Goal: Task Accomplishment & Management: Use online tool/utility

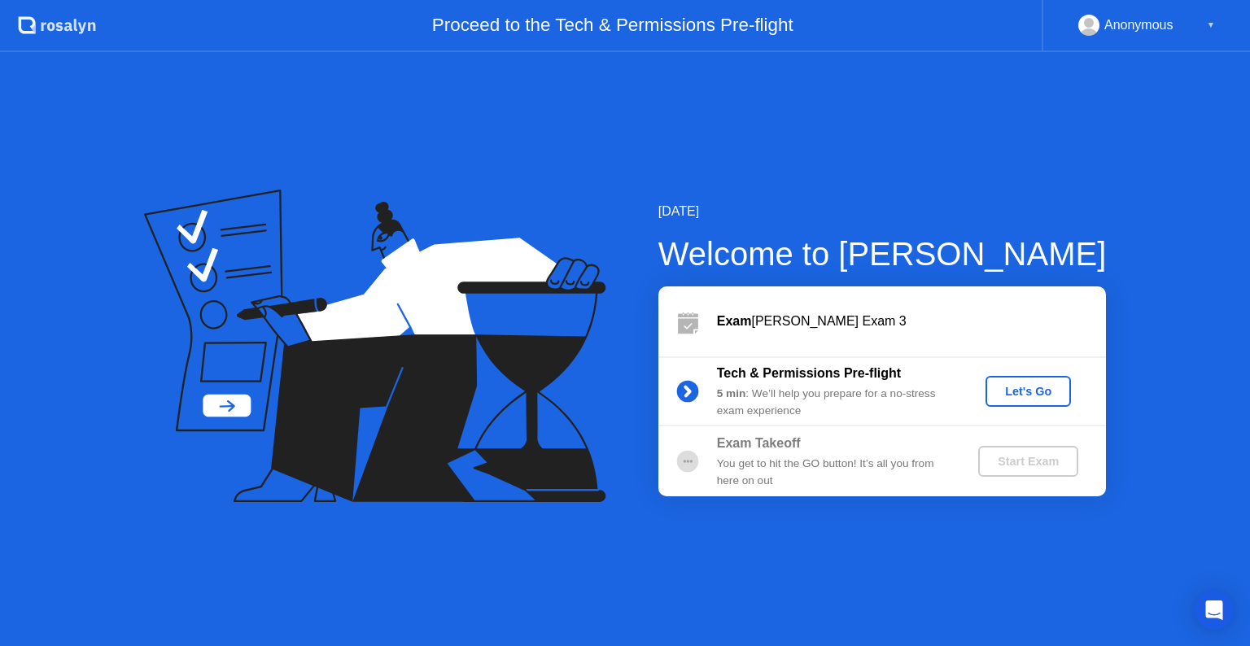
click at [1017, 391] on div "Let's Go" at bounding box center [1028, 391] width 72 height 13
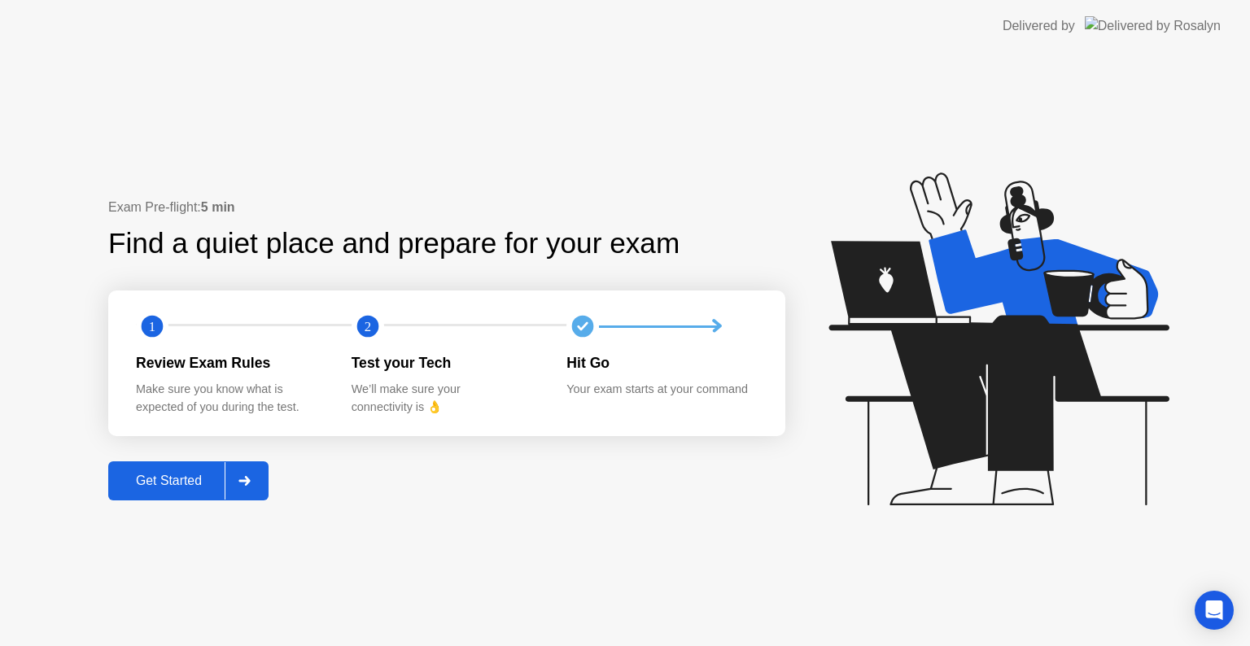
click at [146, 496] on button "Get Started" at bounding box center [188, 480] width 160 height 39
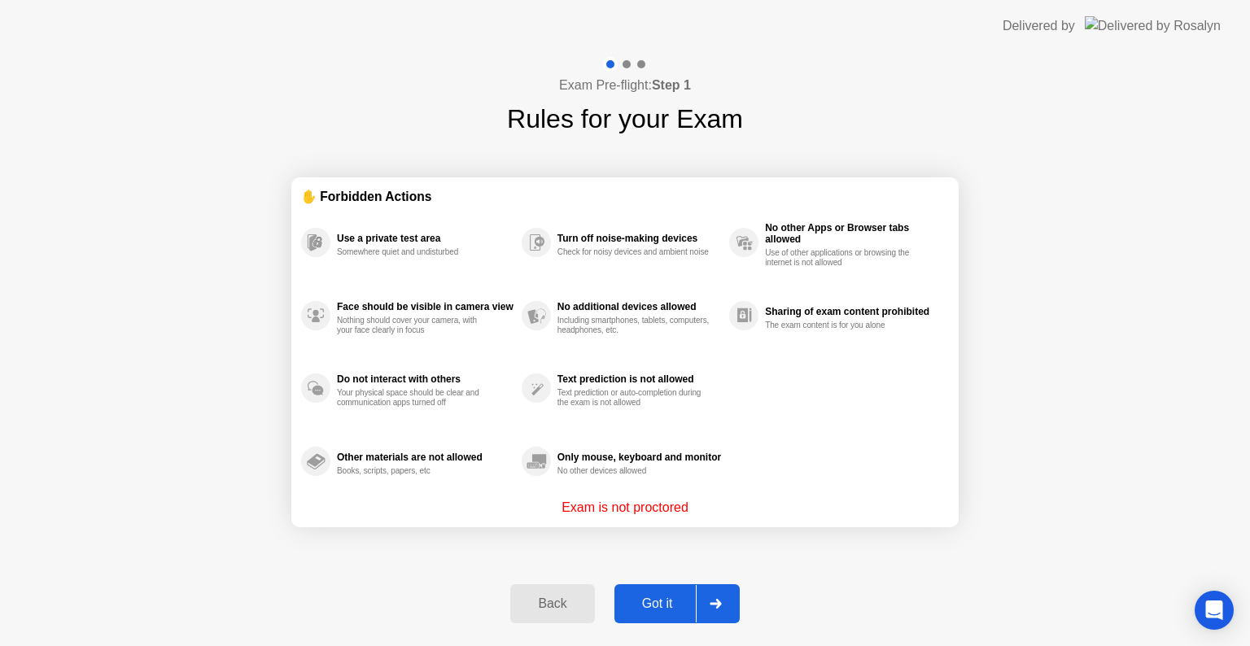
click at [666, 602] on div "Got it" at bounding box center [657, 603] width 76 height 15
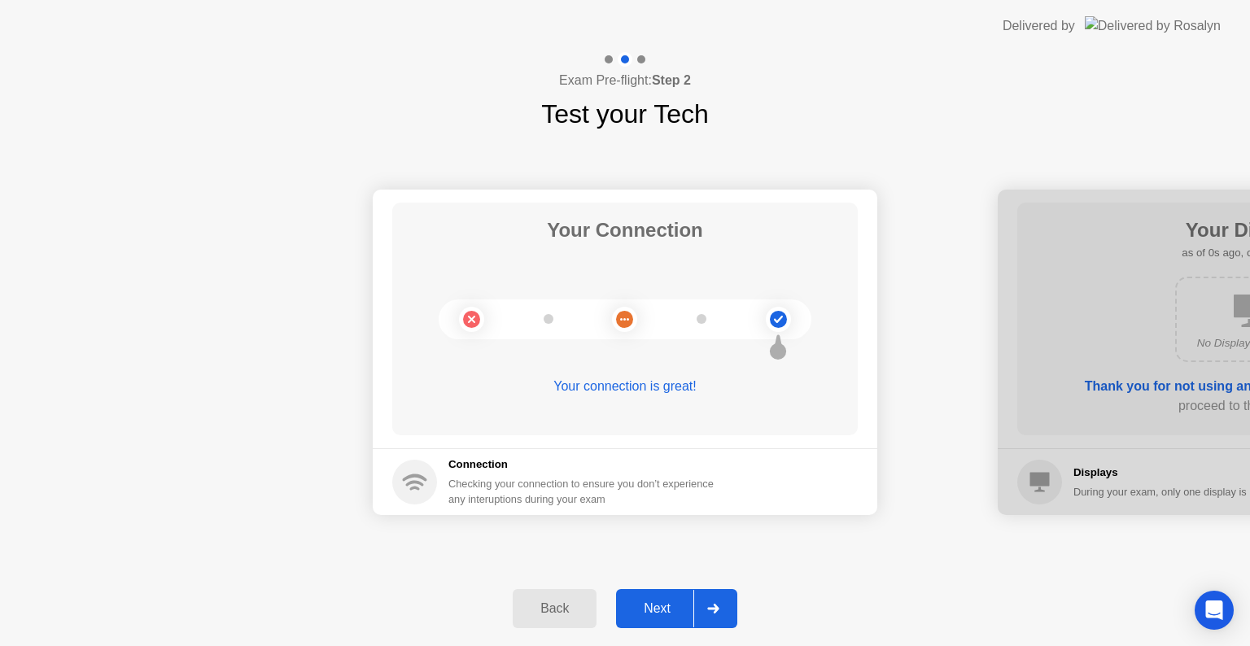
click at [666, 602] on div "Next" at bounding box center [657, 608] width 72 height 15
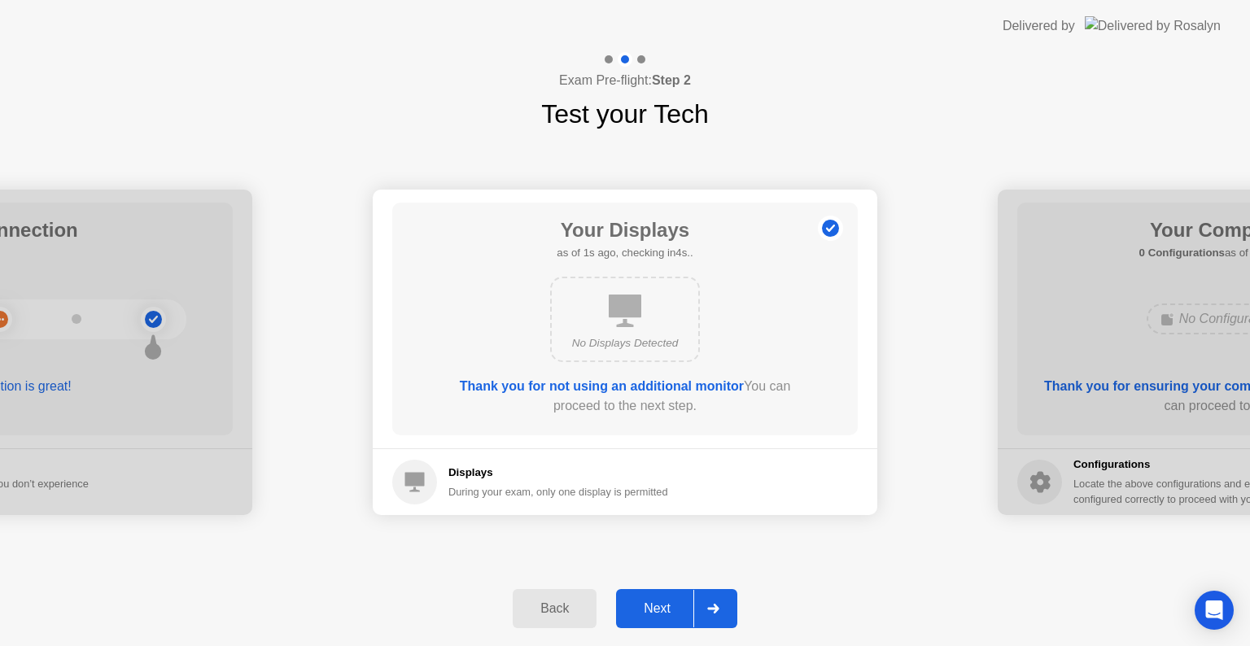
click at [666, 602] on div "Next" at bounding box center [657, 608] width 72 height 15
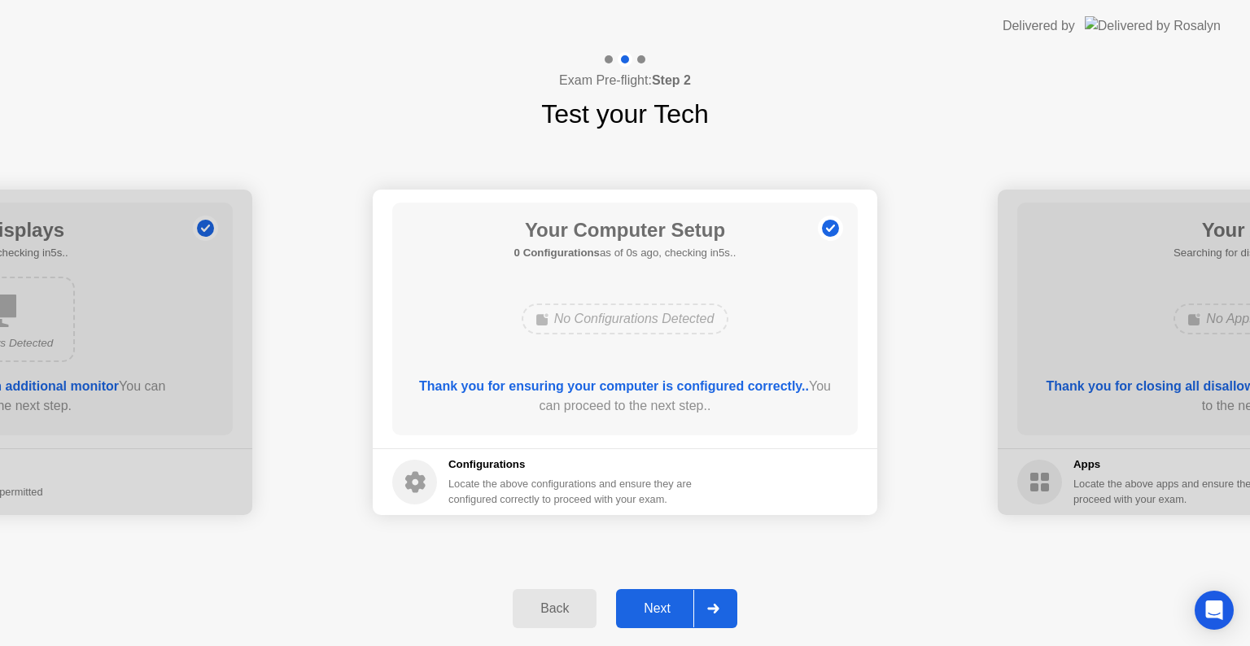
click at [666, 602] on div "Next" at bounding box center [657, 608] width 72 height 15
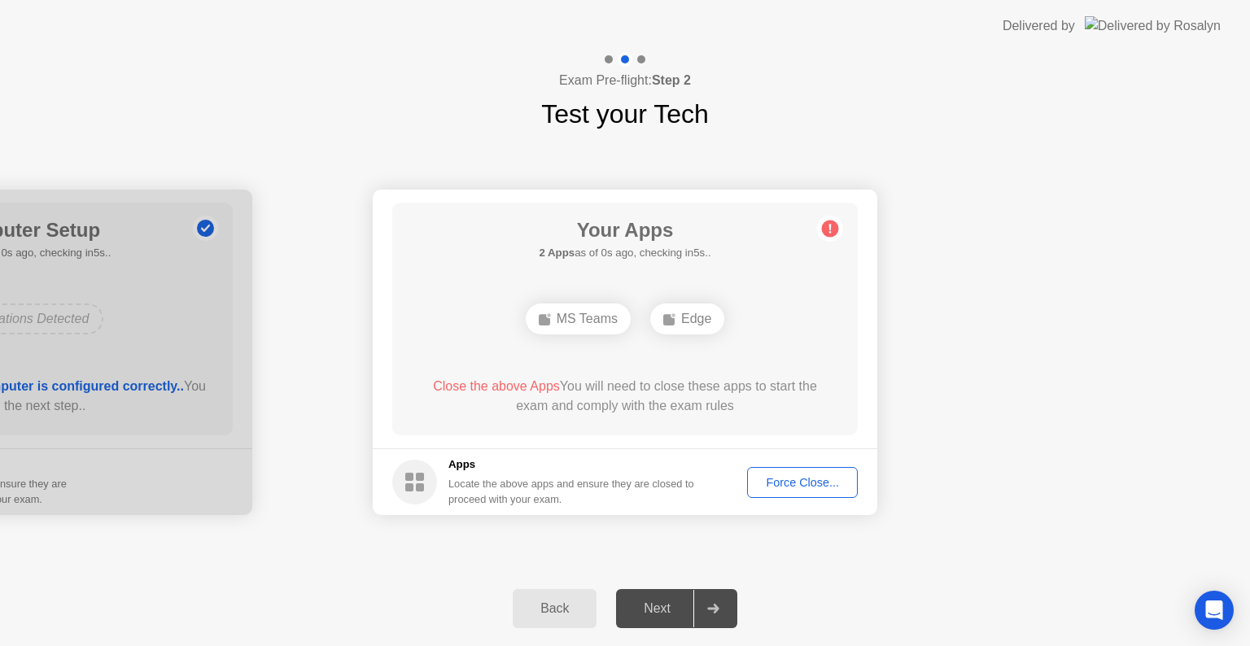
click at [666, 602] on div "Next" at bounding box center [657, 608] width 72 height 15
click at [810, 477] on div "Force Close..." at bounding box center [802, 482] width 99 height 13
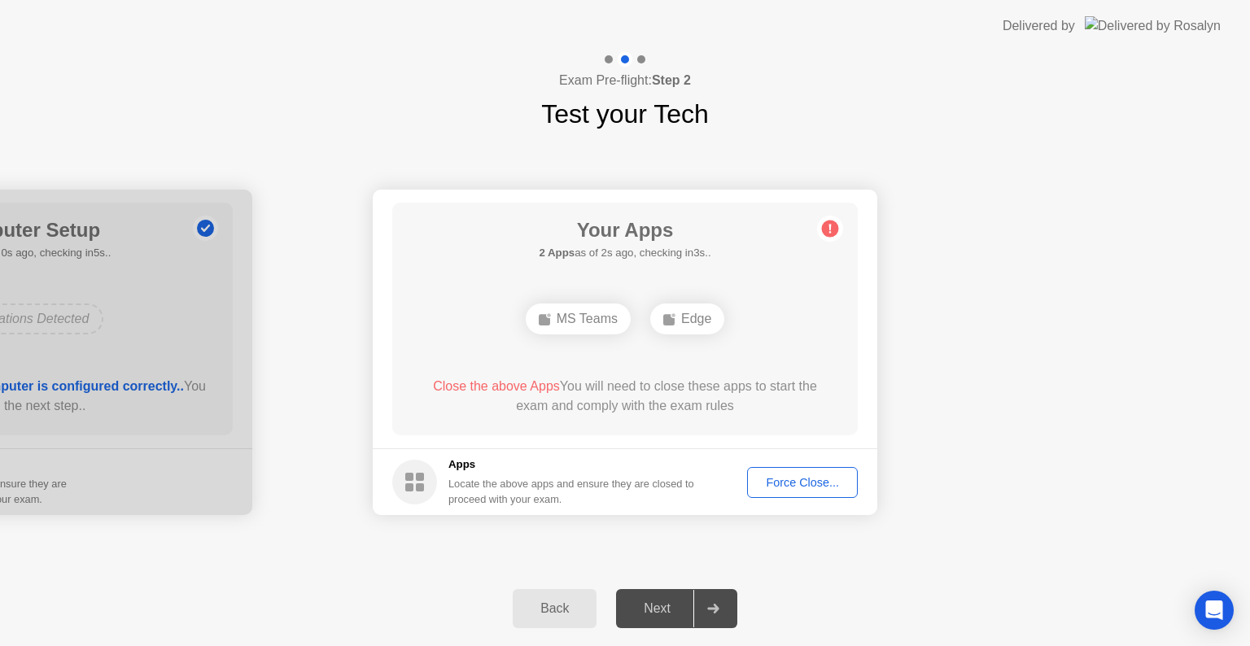
click at [572, 325] on div "MS Teams" at bounding box center [578, 319] width 105 height 31
click at [498, 386] on span "Close the above Apps" at bounding box center [496, 386] width 127 height 14
click at [684, 616] on div "Next" at bounding box center [657, 608] width 72 height 15
click at [789, 485] on div "Force Close..." at bounding box center [802, 482] width 99 height 13
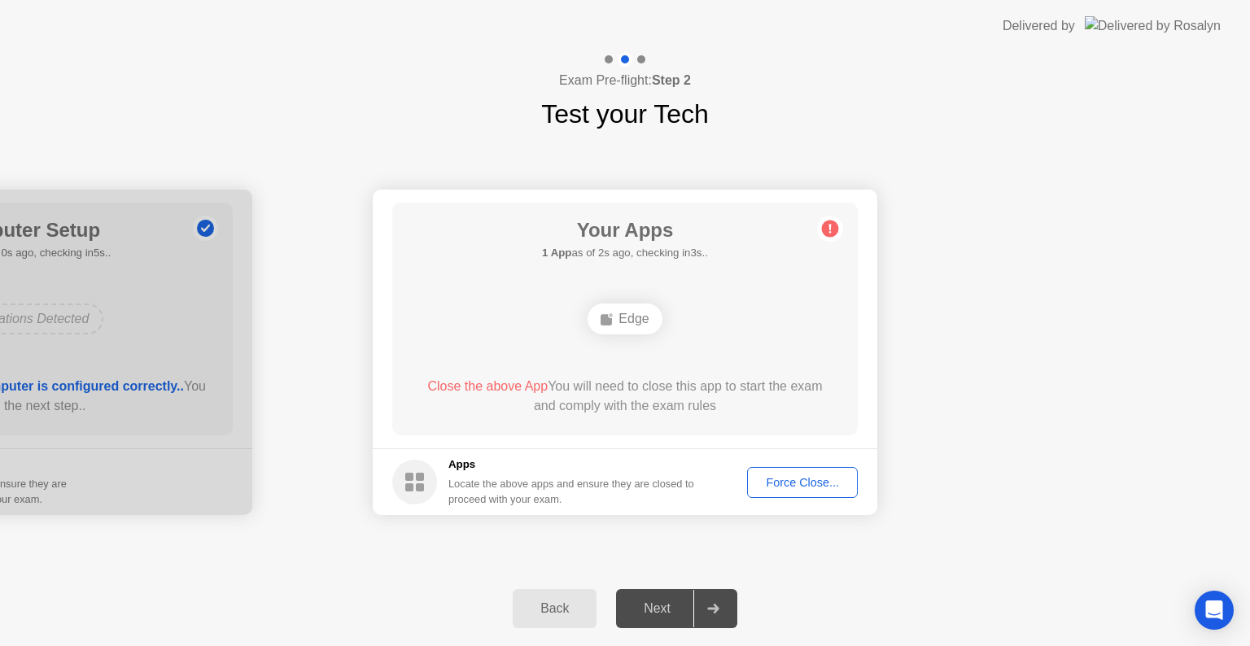
click at [797, 492] on button "Force Close..." at bounding box center [802, 482] width 111 height 31
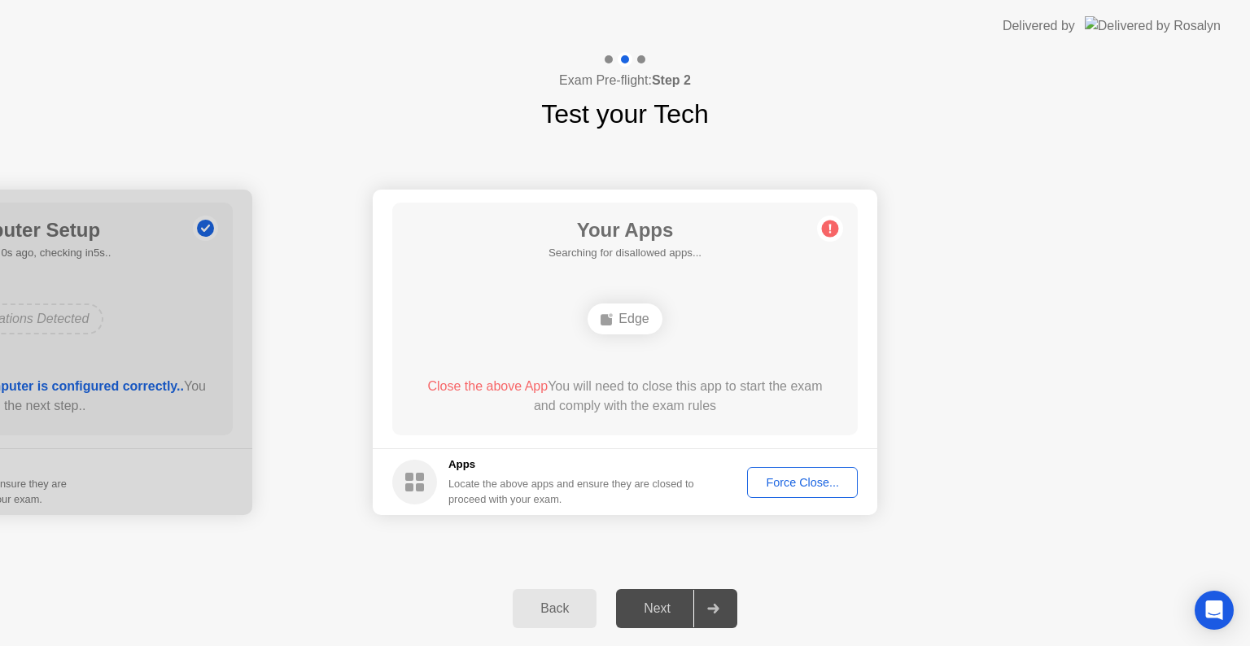
click at [648, 601] on div "Next" at bounding box center [657, 608] width 72 height 15
click at [816, 484] on div "Force Close..." at bounding box center [802, 482] width 99 height 13
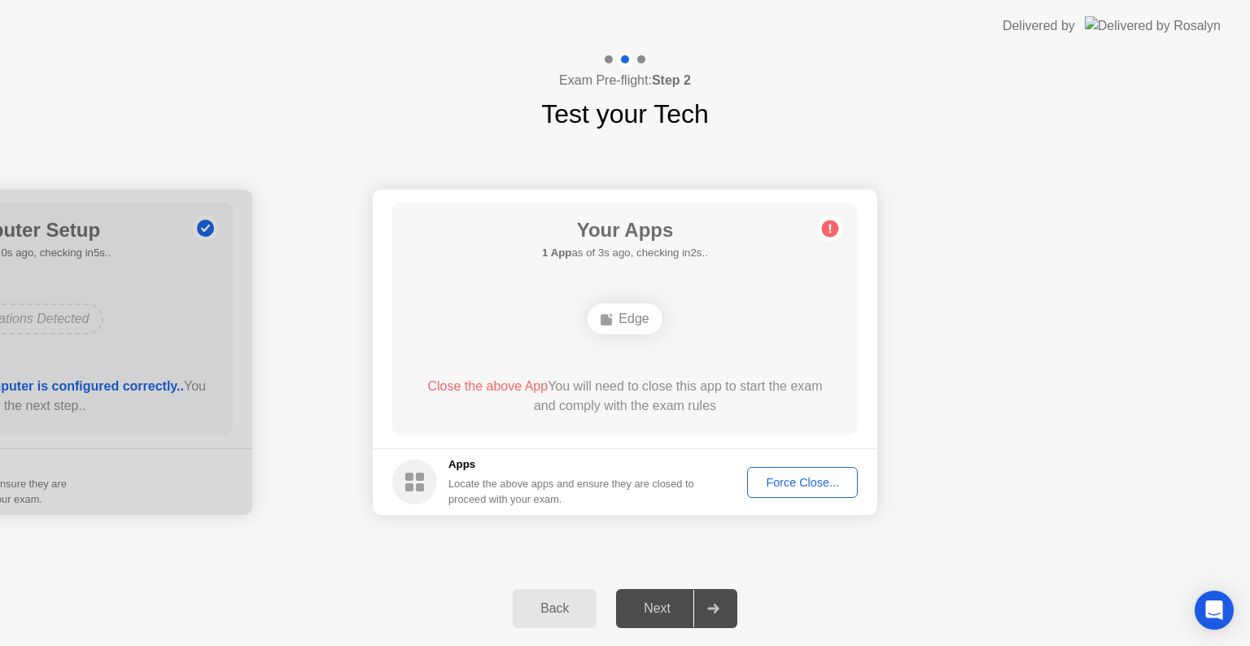
click at [775, 484] on div "Force Close..." at bounding box center [802, 482] width 99 height 13
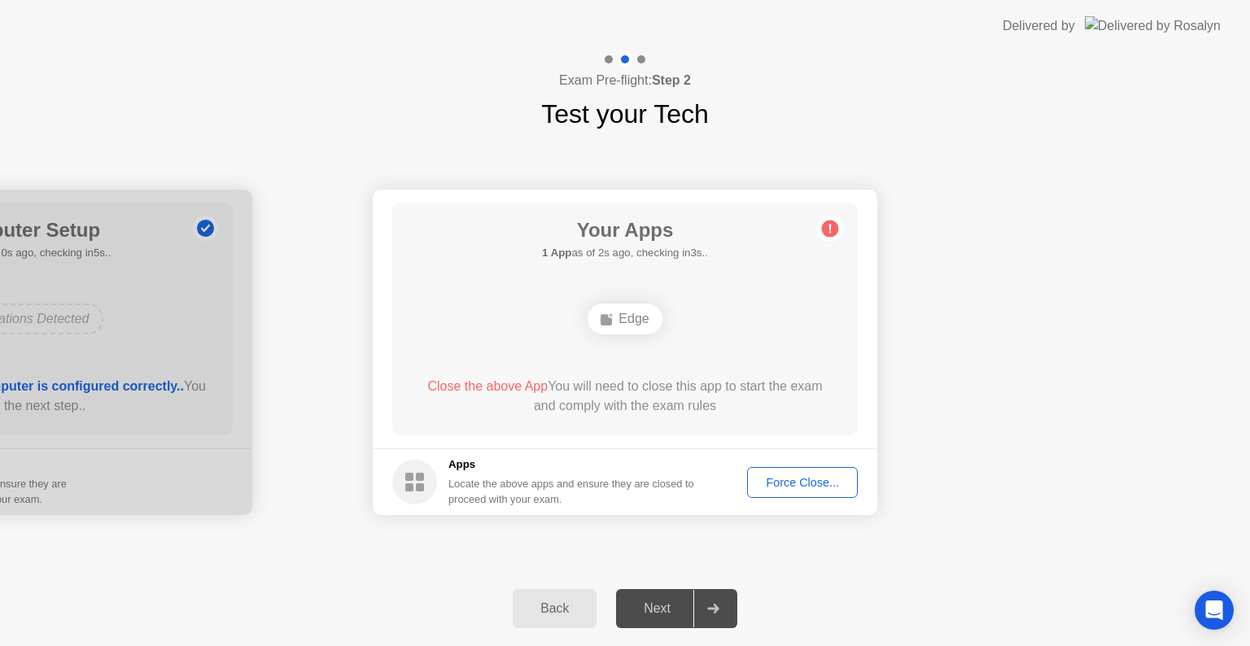
click at [797, 483] on div "Force Close..." at bounding box center [802, 482] width 99 height 13
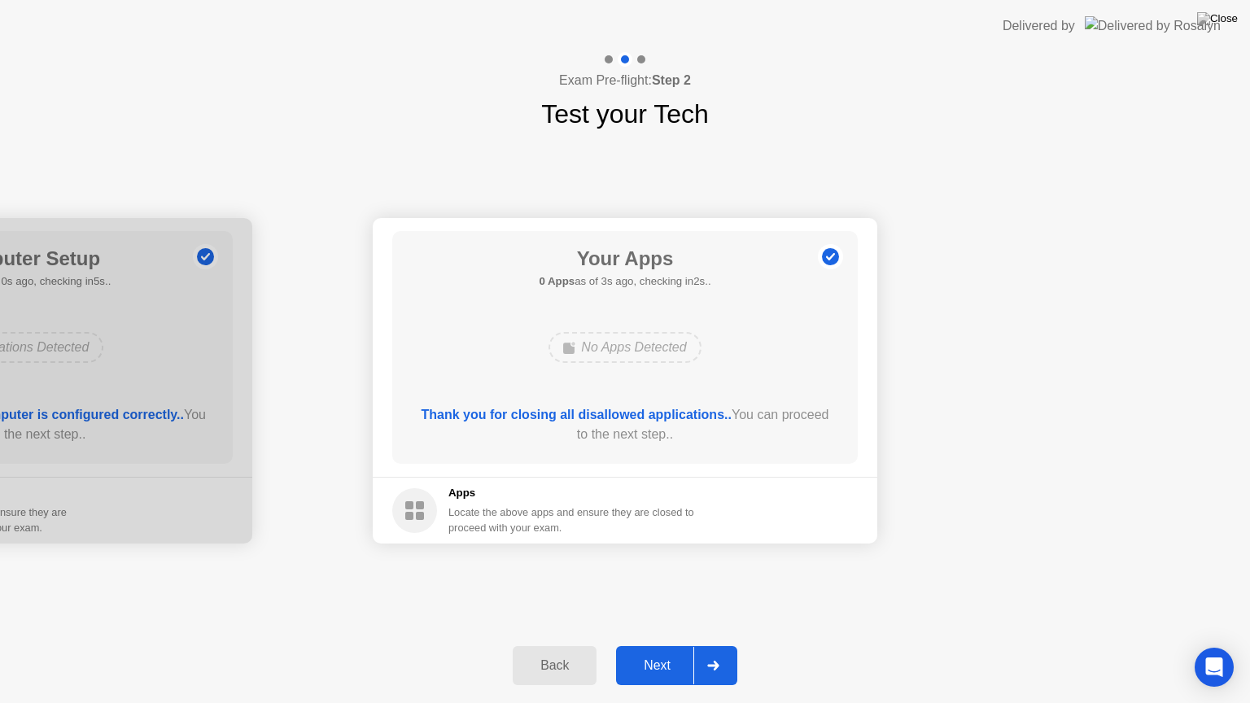
click at [667, 645] on div "Next" at bounding box center [657, 665] width 72 height 15
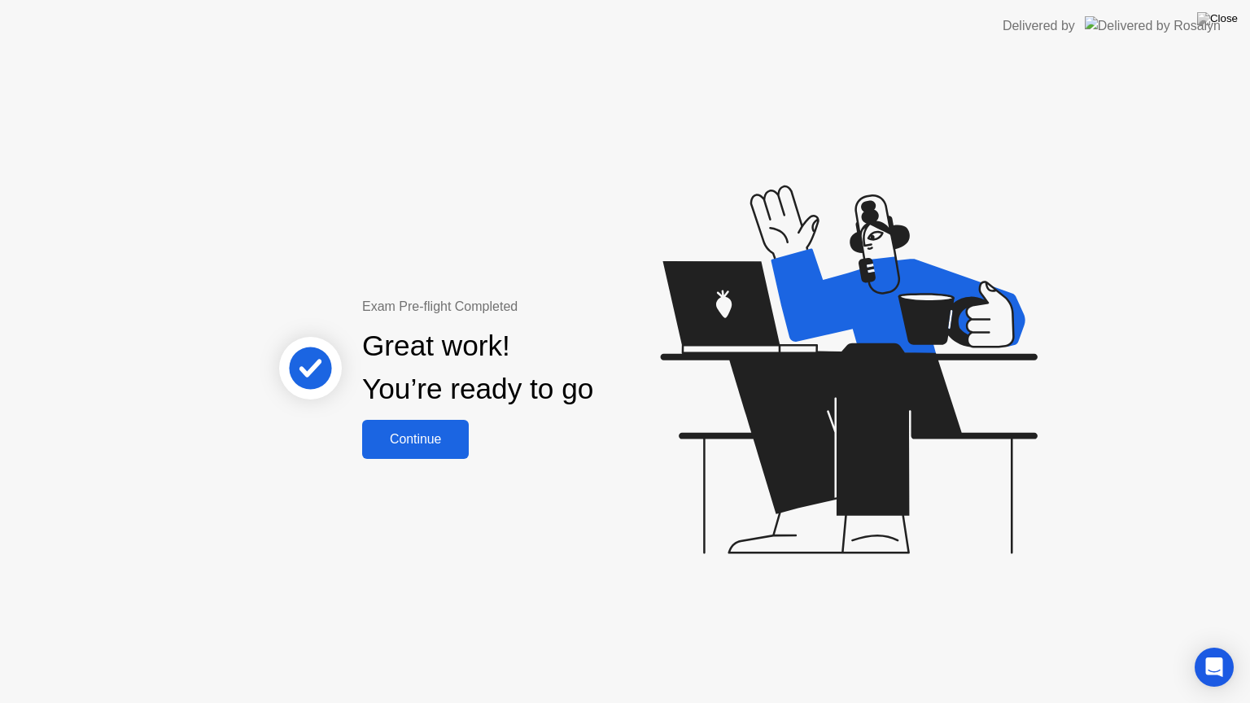
click at [424, 443] on div "Continue" at bounding box center [415, 439] width 97 height 15
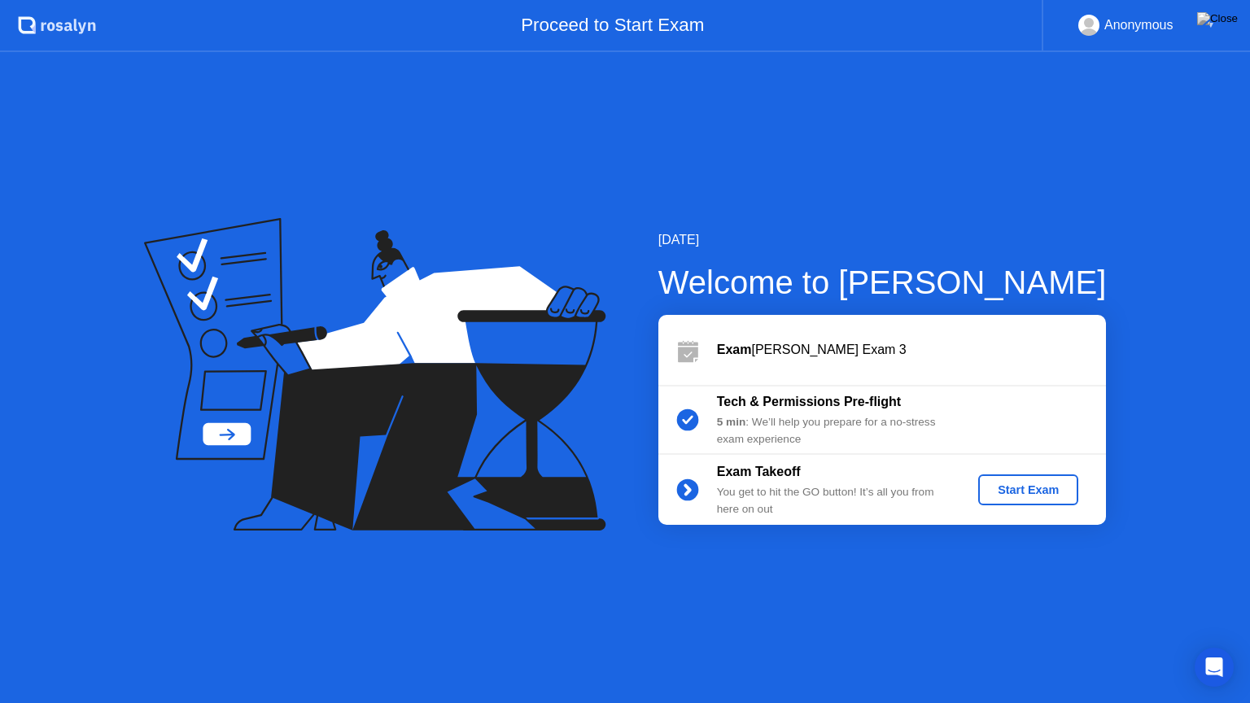
click at [1016, 487] on div "Start Exam" at bounding box center [1028, 489] width 87 height 13
